Goal: Navigation & Orientation: Go to known website

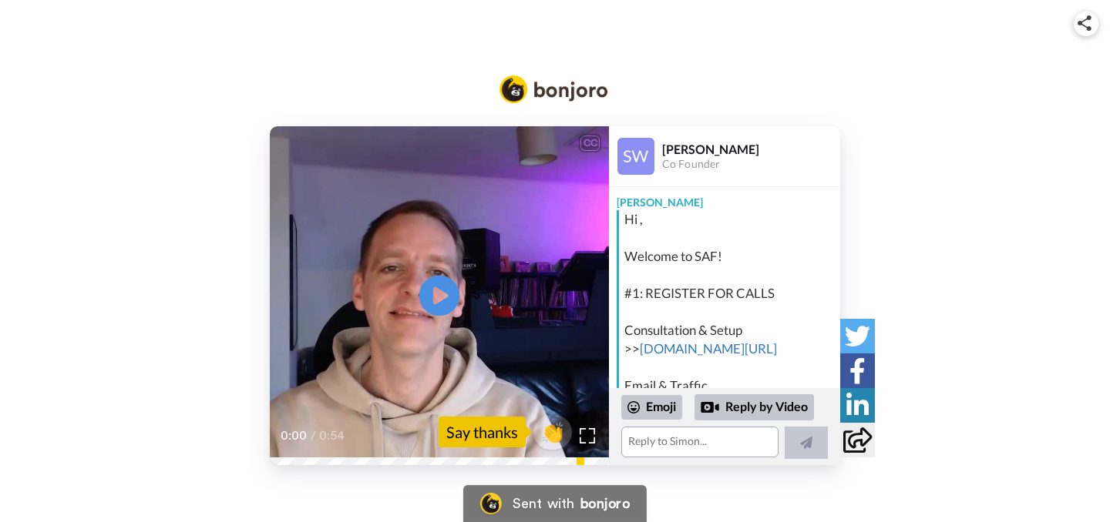
click at [439, 288] on icon at bounding box center [439, 296] width 41 height 41
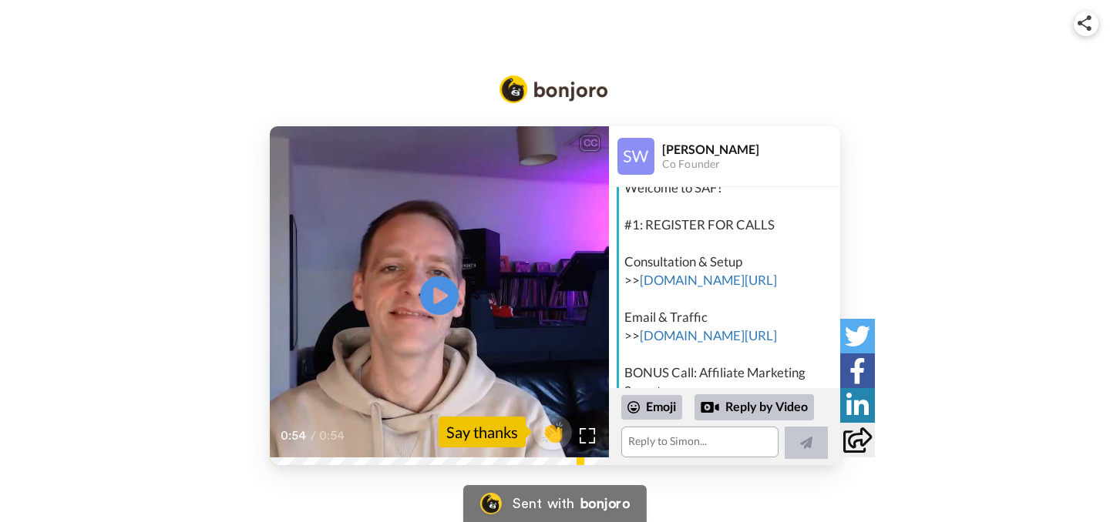
scroll to position [67, 0]
click at [682, 277] on link "[DOMAIN_NAME][URL]" at bounding box center [708, 282] width 137 height 16
click at [676, 335] on link "[DOMAIN_NAME][URL]" at bounding box center [708, 337] width 137 height 16
click at [679, 277] on link "[DOMAIN_NAME][URL]" at bounding box center [708, 282] width 137 height 16
click at [675, 332] on link "[DOMAIN_NAME][URL]" at bounding box center [708, 337] width 137 height 16
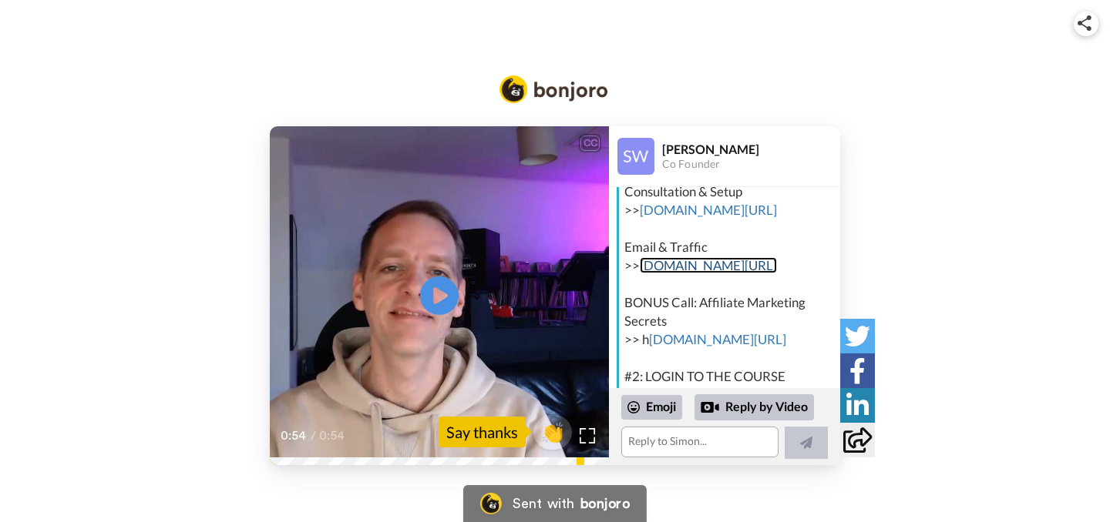
scroll to position [140, 0]
click at [678, 332] on link "[DOMAIN_NAME][URL]" at bounding box center [717, 338] width 137 height 16
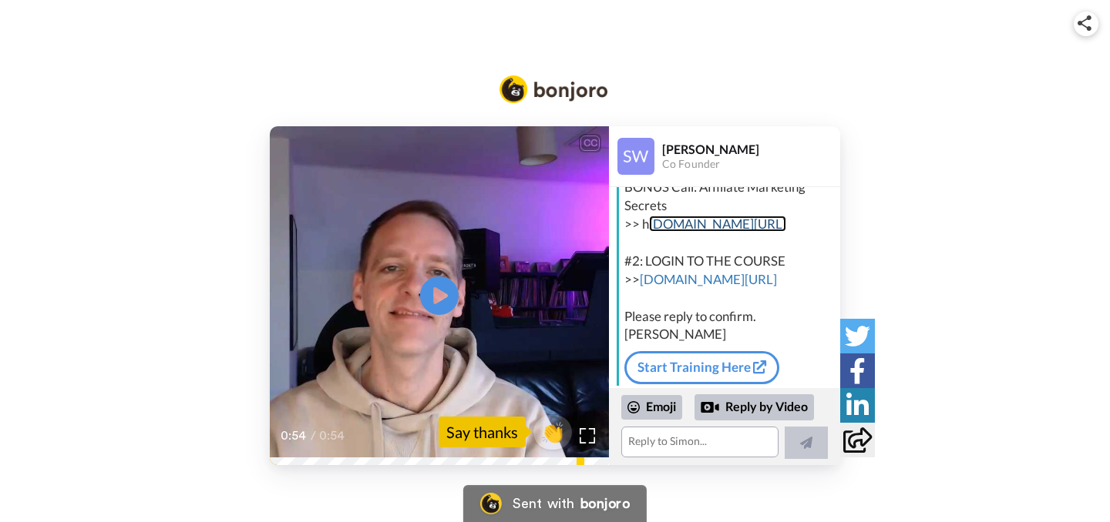
scroll to position [259, 0]
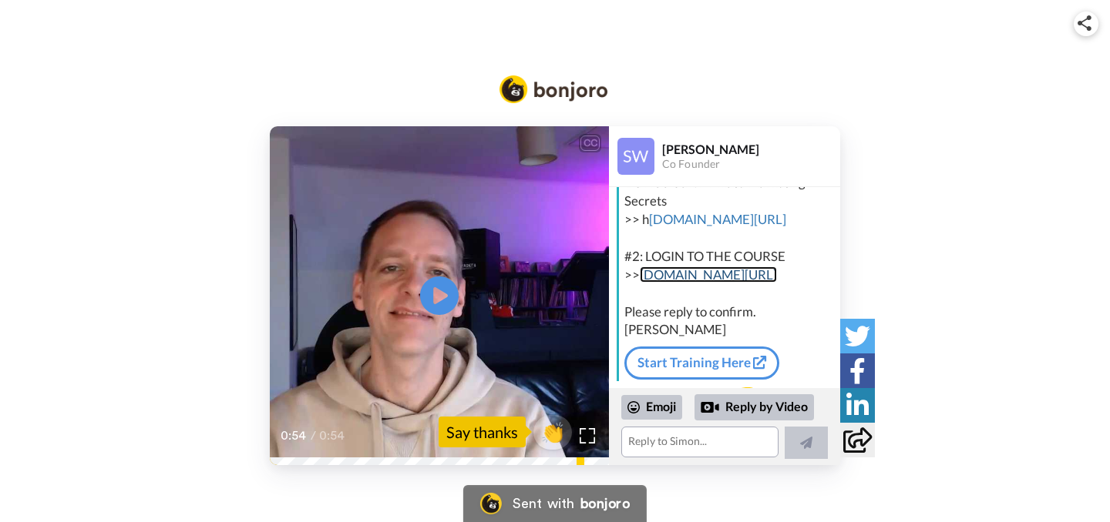
click at [677, 270] on link "[DOMAIN_NAME][URL]" at bounding box center [708, 275] width 137 height 16
click at [692, 269] on link "[DOMAIN_NAME][URL]" at bounding box center [708, 275] width 137 height 16
click at [680, 270] on link "[DOMAIN_NAME][URL]" at bounding box center [708, 275] width 137 height 16
drag, startPoint x: 640, startPoint y: 275, endPoint x: 722, endPoint y: 277, distance: 81.7
click at [722, 277] on div "Hi , Welcome to SAF! #1: REGISTER FOR CALLS Consultation & Setup >>​ [DOMAIN_NA…" at bounding box center [730, 145] width 212 height 388
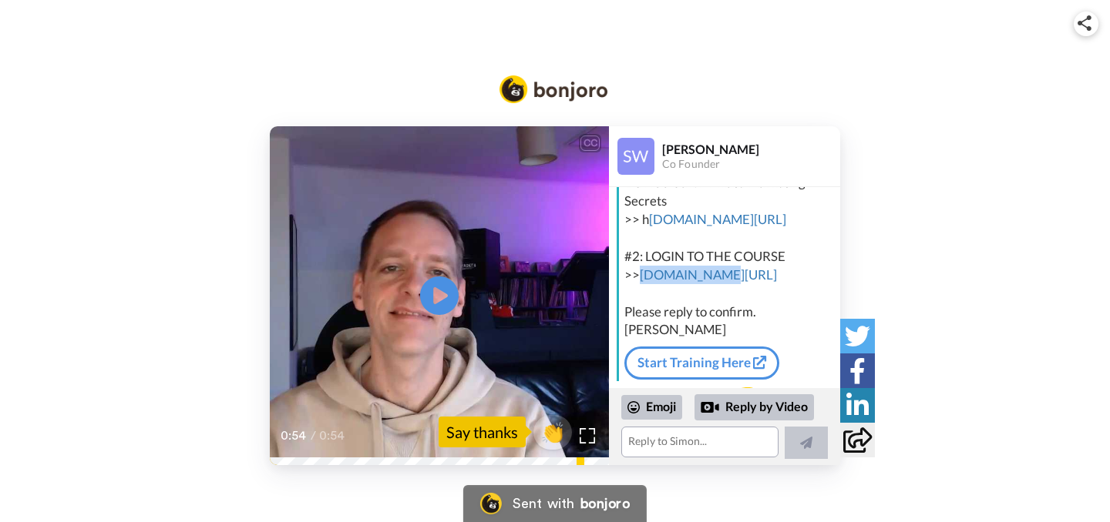
copy div "[DOMAIN_NAME][URL]"
click at [771, 257] on div "Hi , Welcome to SAF! #1: REGISTER FOR CALLS Consultation & Setup >>​ [DOMAIN_NA…" at bounding box center [730, 145] width 212 height 388
click at [797, 109] on div "CC Play/Pause 0:54 / 0:54 👏 Say thanks [PERSON_NAME] Co Founder [PERSON_NAME] ,…" at bounding box center [555, 258] width 1110 height 413
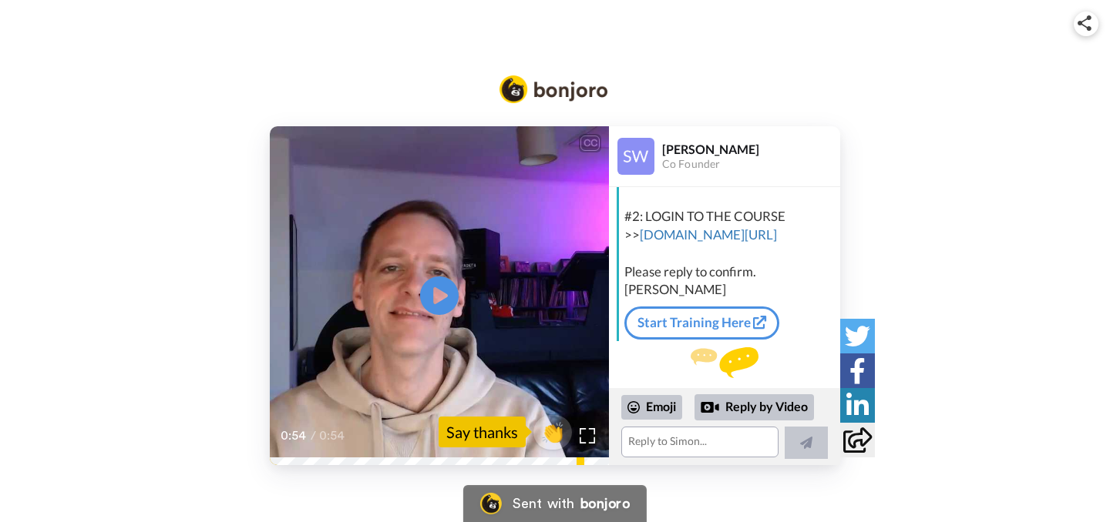
scroll to position [322, 0]
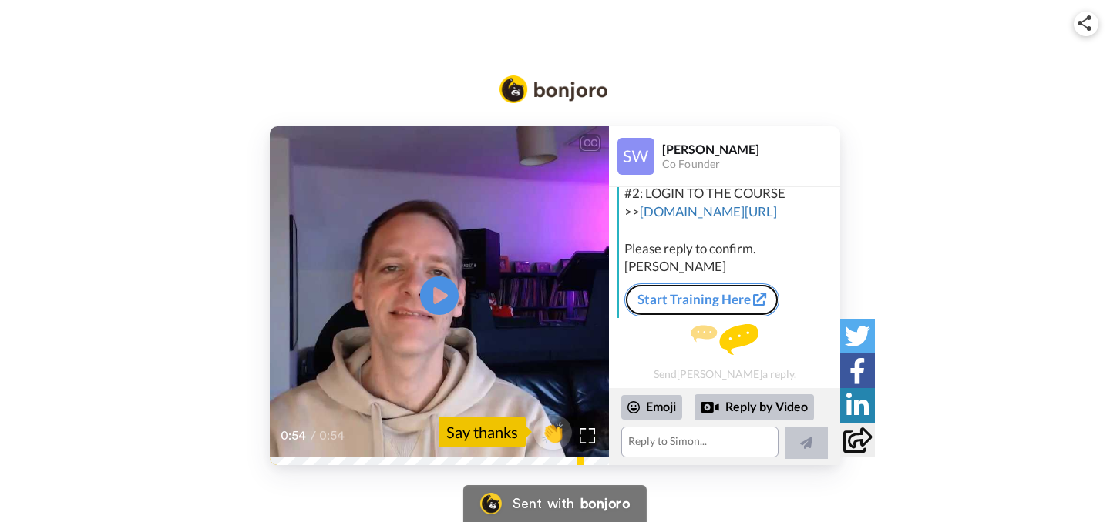
click at [683, 297] on link "Start Training Here" at bounding box center [701, 300] width 155 height 32
